Goal: Task Accomplishment & Management: Manage account settings

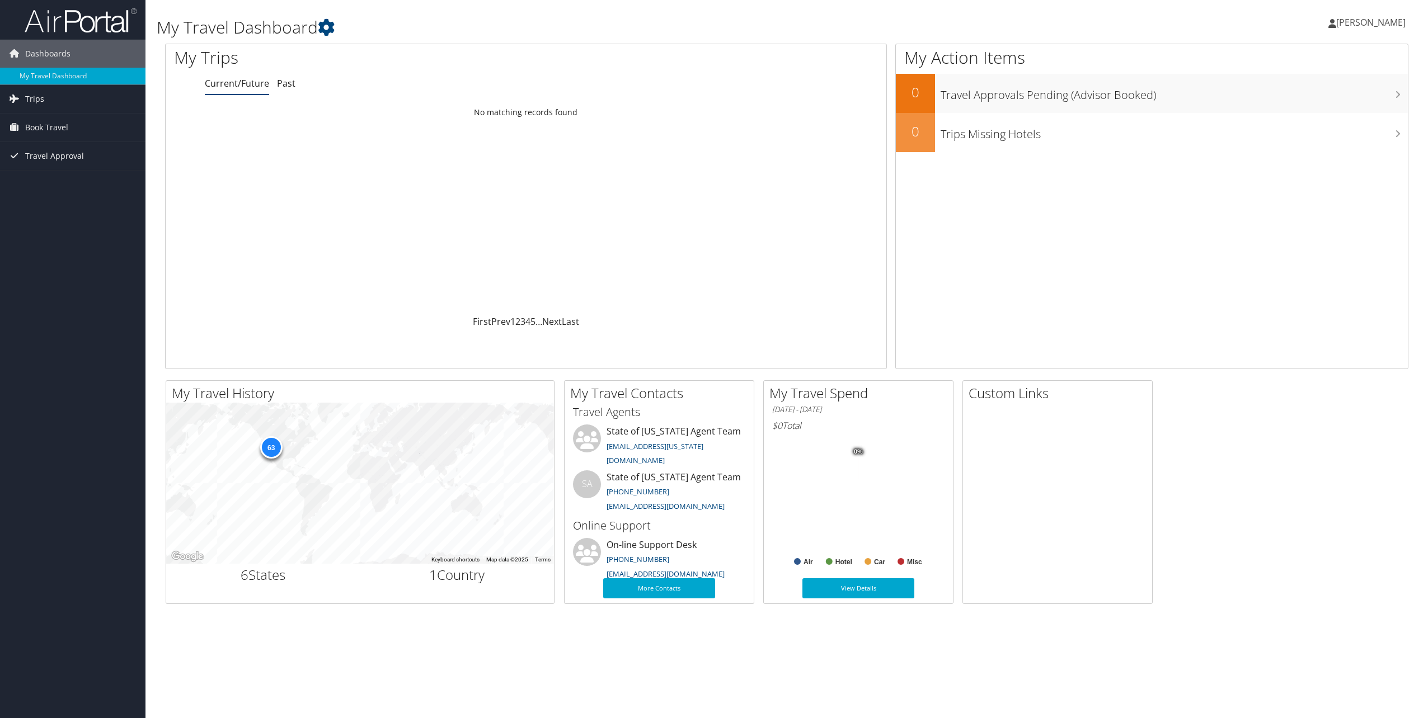
click at [1372, 26] on span "[PERSON_NAME]" at bounding box center [1370, 22] width 69 height 12
click at [1314, 101] on link "View Travel Profile" at bounding box center [1342, 99] width 125 height 19
click at [290, 33] on h1 "My Travel Dashboard" at bounding box center [577, 27] width 840 height 23
click at [328, 26] on icon at bounding box center [326, 27] width 17 height 17
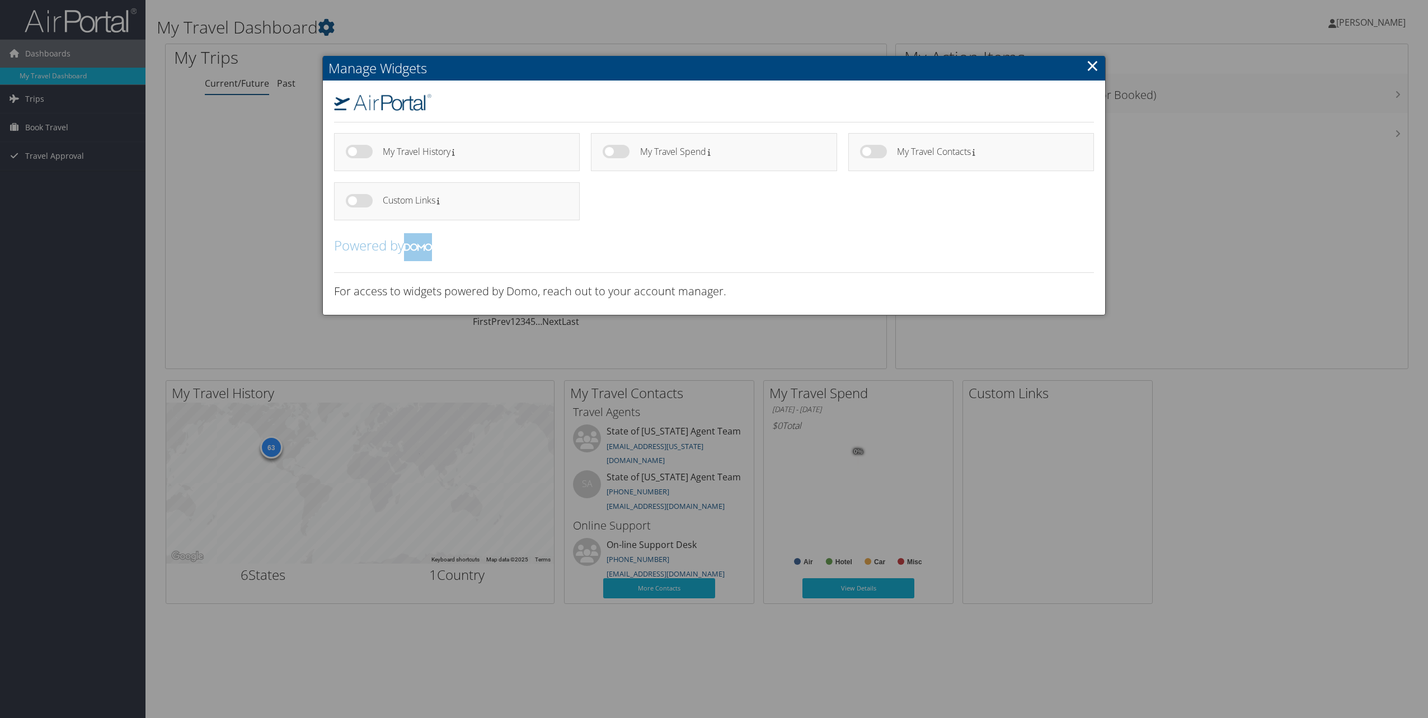
click at [219, 188] on div at bounding box center [714, 359] width 1428 height 718
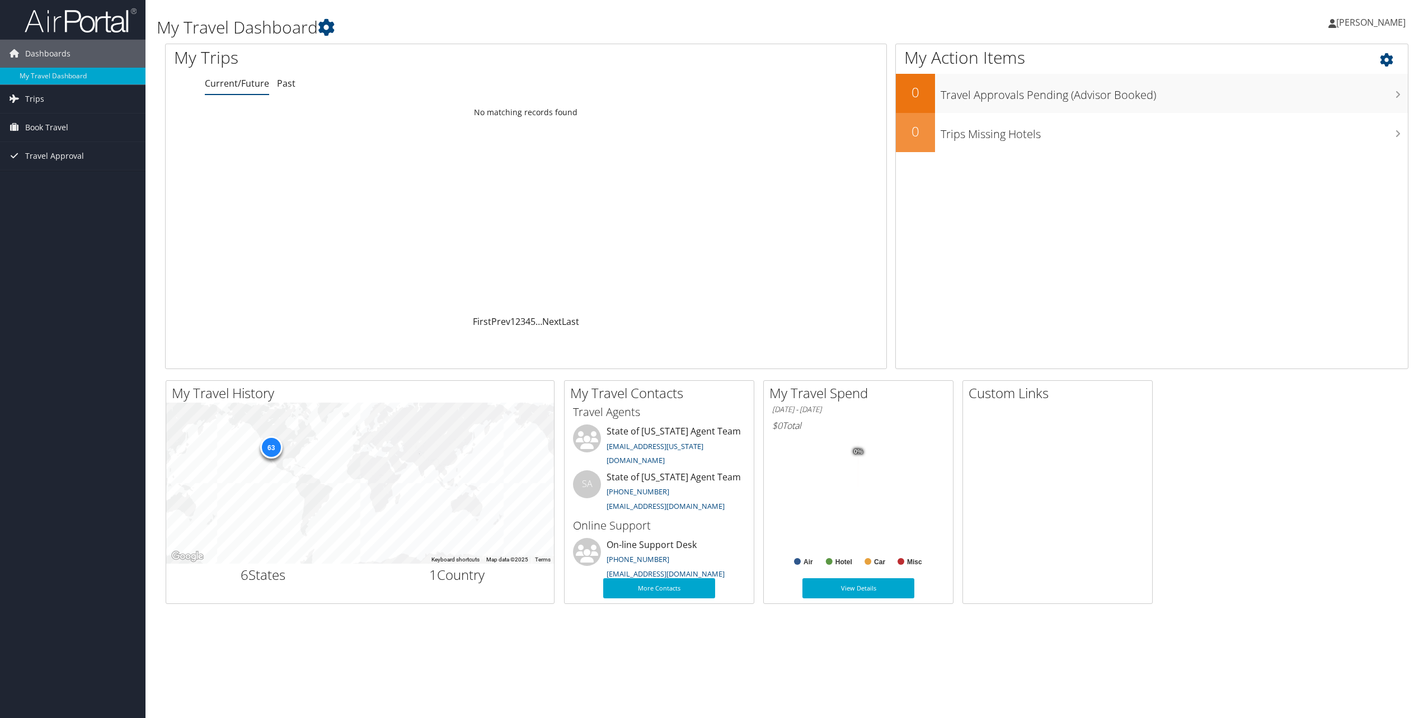
click at [1388, 59] on icon at bounding box center [1396, 57] width 33 height 19
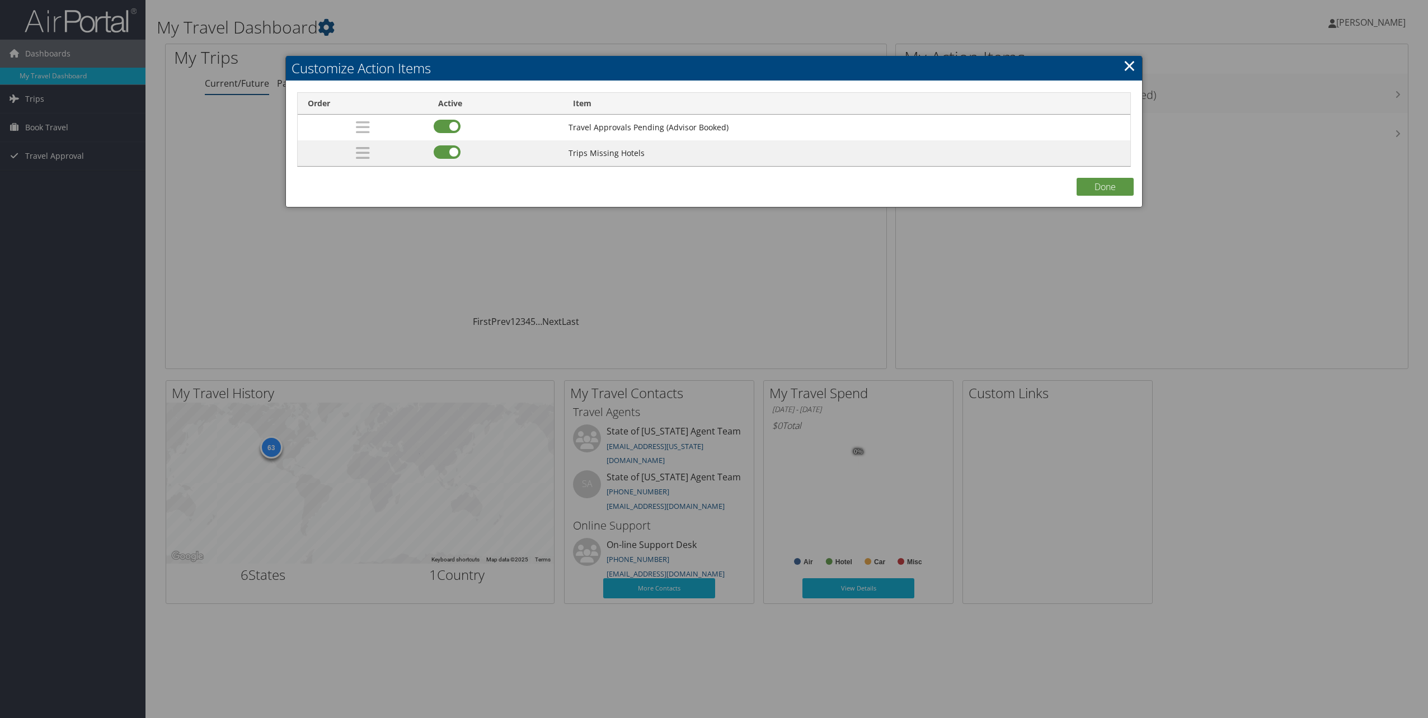
click at [1129, 59] on link "×" at bounding box center [1129, 65] width 13 height 22
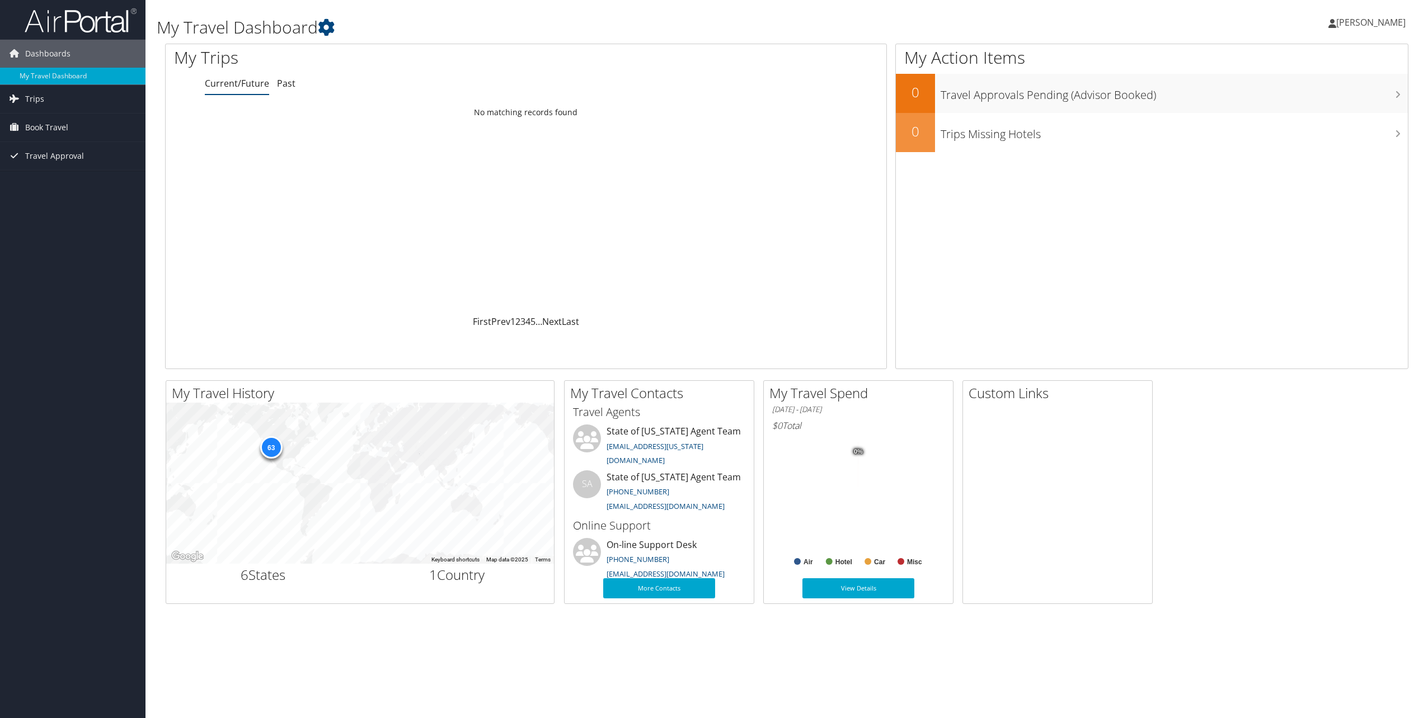
click at [1377, 21] on span "[PERSON_NAME]" at bounding box center [1370, 22] width 69 height 12
click at [1300, 60] on link "My Settings" at bounding box center [1342, 61] width 125 height 19
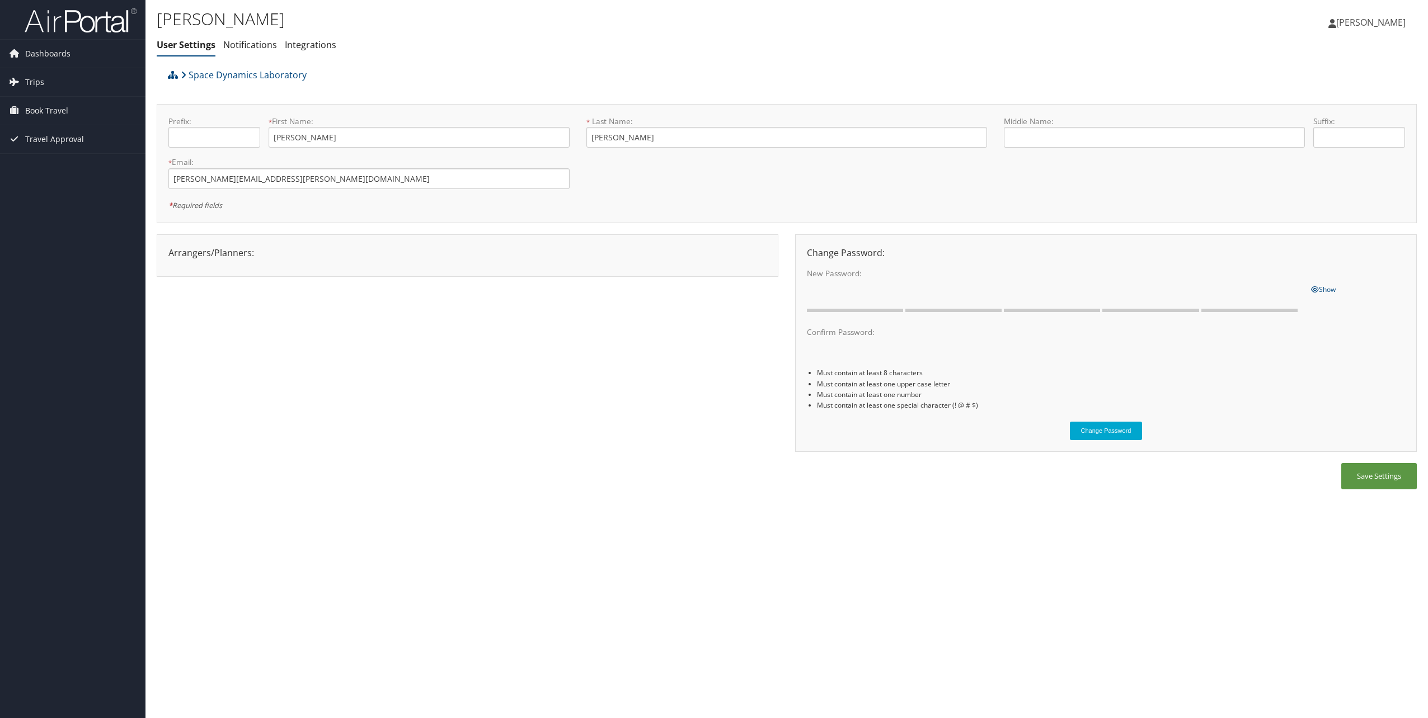
click at [1383, 21] on span "[PERSON_NAME]" at bounding box center [1370, 22] width 69 height 12
click at [1317, 98] on link "View Travel Profile" at bounding box center [1342, 99] width 125 height 19
